Goal: Navigation & Orientation: Find specific page/section

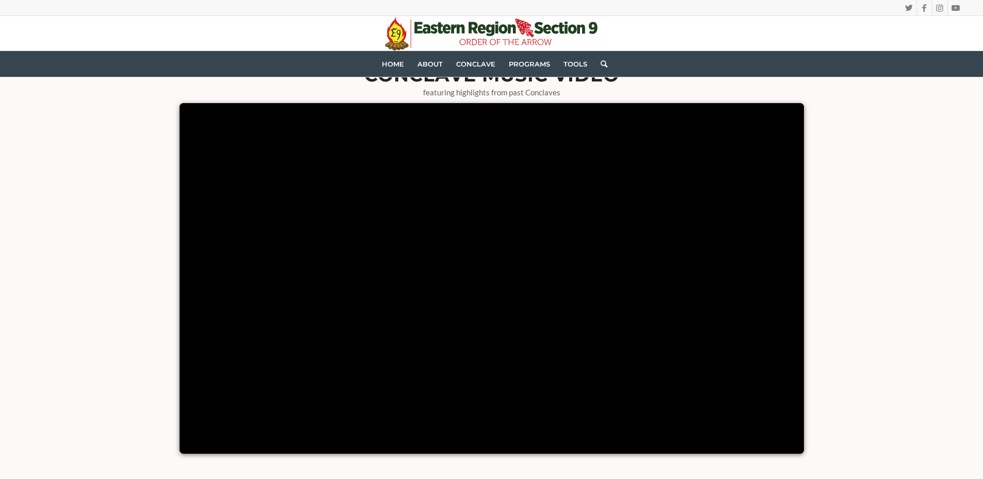
scroll to position [568, 0]
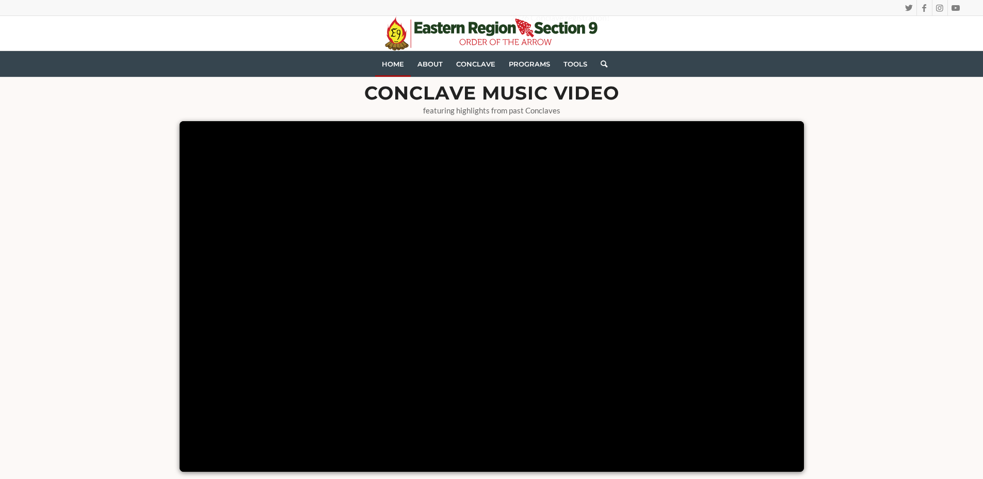
click at [393, 64] on span "Home" at bounding box center [393, 64] width 22 height 8
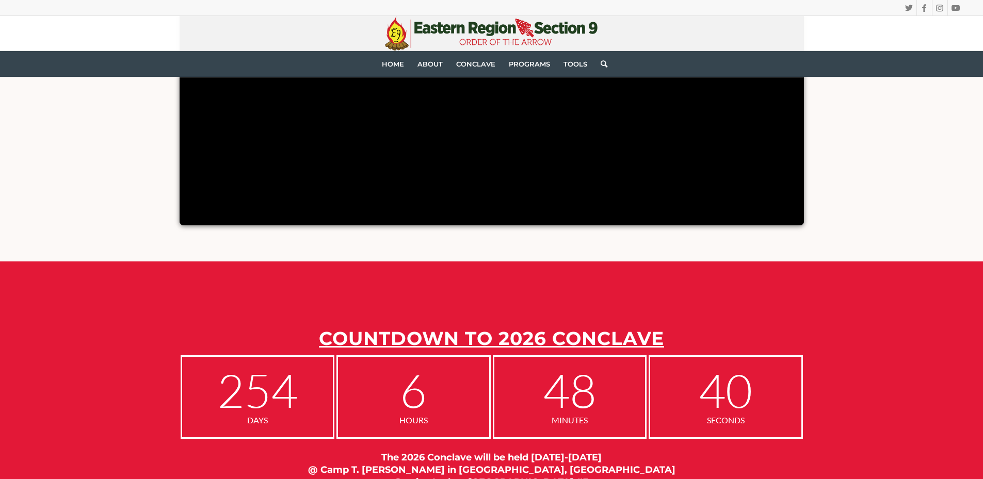
scroll to position [826, 0]
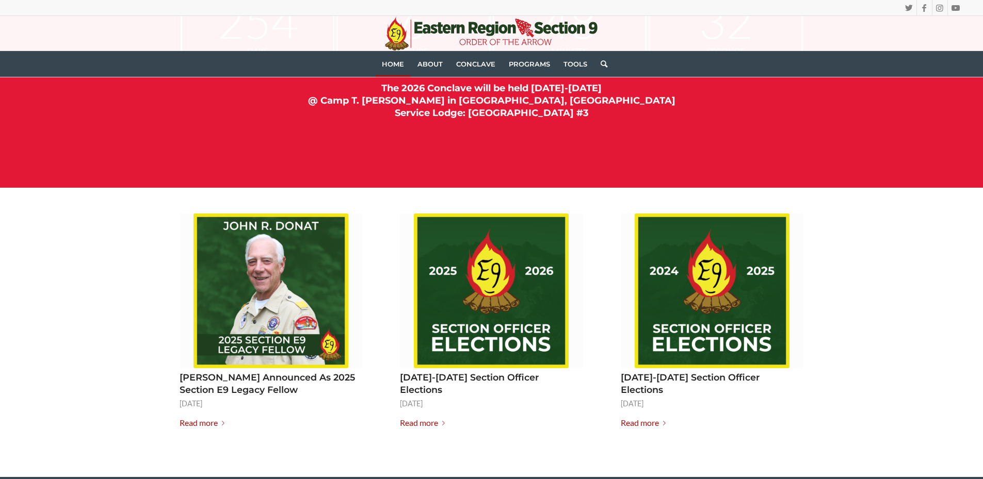
scroll to position [1187, 0]
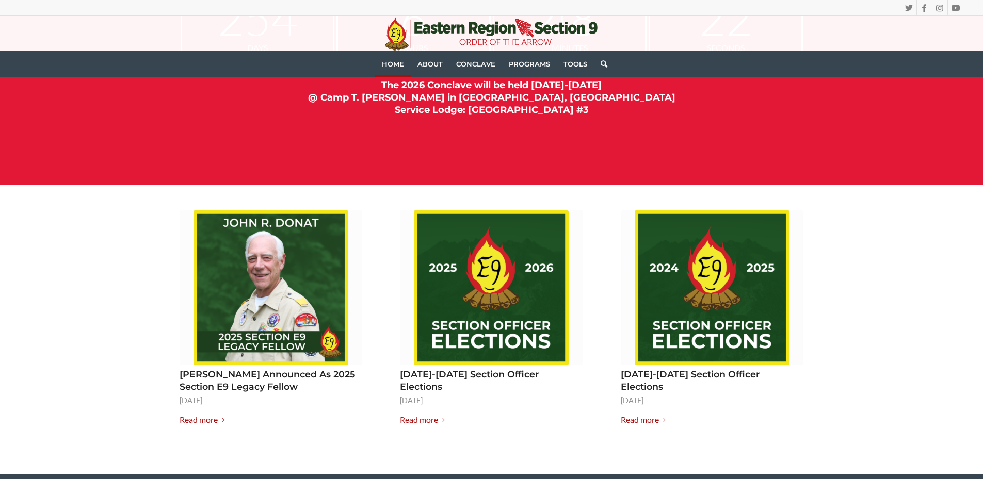
click at [470, 375] on link "[DATE]-[DATE] Section Officer Elections" at bounding box center [469, 381] width 139 height 24
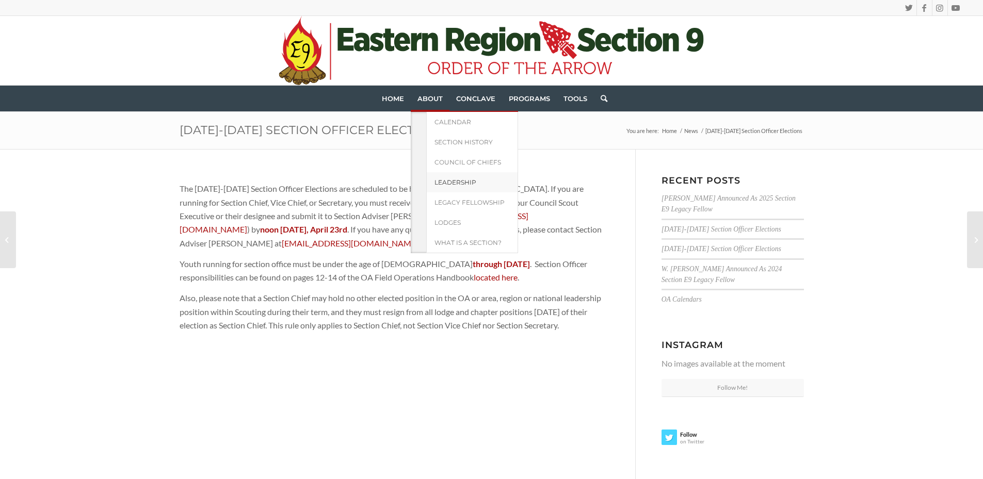
click at [444, 181] on span "Leadership" at bounding box center [455, 183] width 42 height 8
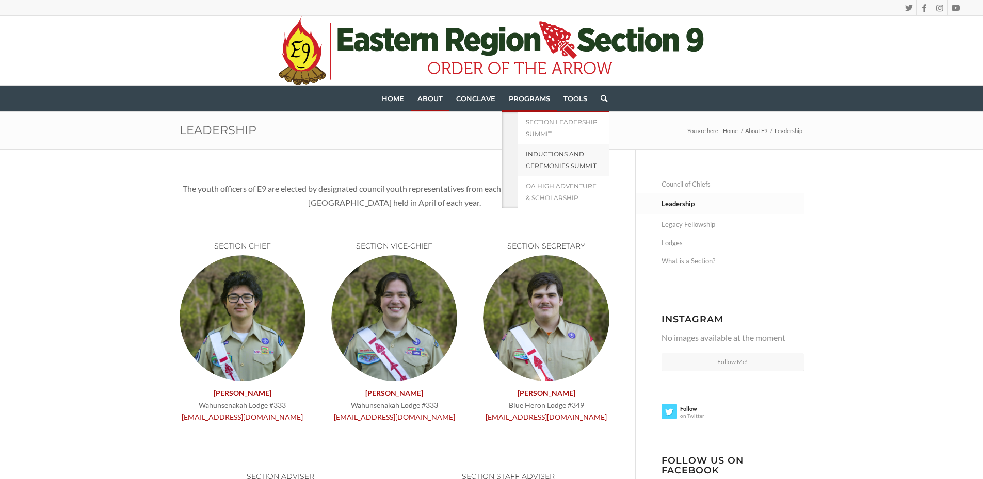
click at [542, 164] on span "Inductions and Ceremonies Summit" at bounding box center [561, 160] width 71 height 20
